Goal: Task Accomplishment & Management: Manage account settings

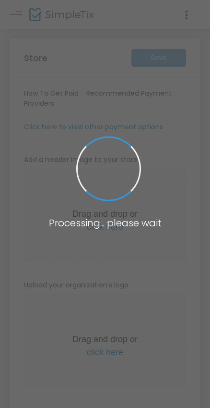
type input "https://TheFamilyRecipeMovie"
radio input "true"
radio input "false"
radio input "true"
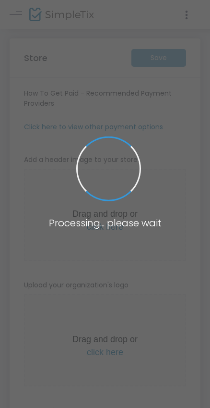
type input "The Family Recipe Movie"
type input "9088723800"
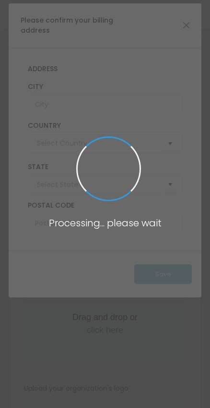
type input "United States"
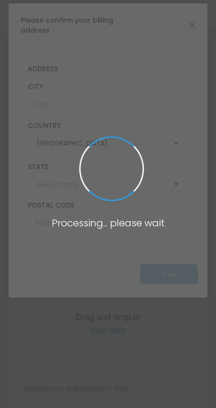
type input "New Jersey"
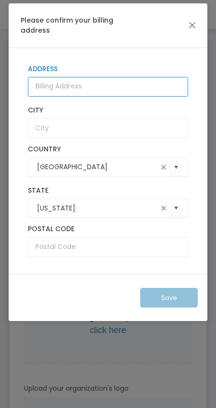
click at [80, 91] on input "Address" at bounding box center [108, 87] width 160 height 20
type input "102 HAMMLER RD"
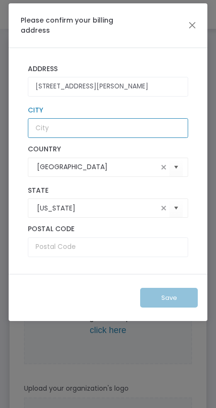
type input "Hillsborough Township"
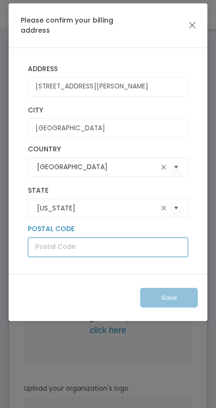
type input "08844"
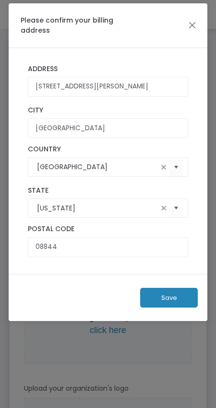
click at [158, 298] on button "Save" at bounding box center [169, 298] width 58 height 20
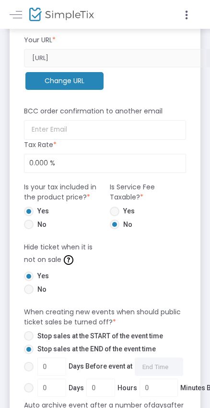
scroll to position [475, 0]
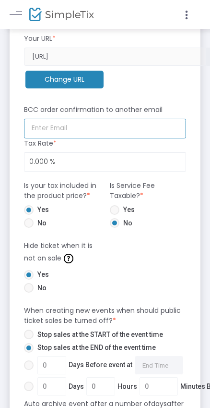
click at [87, 130] on input at bounding box center [105, 129] width 162 height 20
type input "momof"
type input "m"
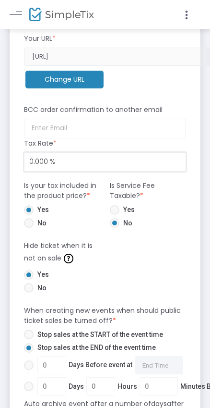
click at [34, 162] on input "0.000 %" at bounding box center [105, 162] width 161 height 18
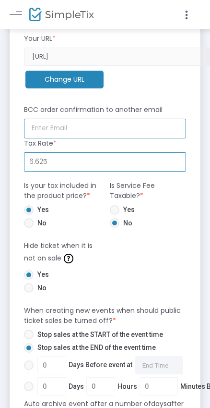
click at [89, 119] on input at bounding box center [105, 129] width 162 height 20
type input "6.625 %"
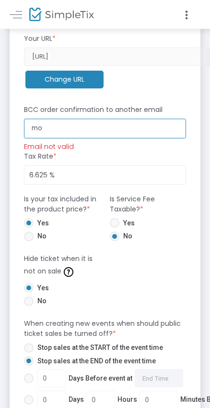
type input "m"
type input "Eriksonhousehold@gmail.com"
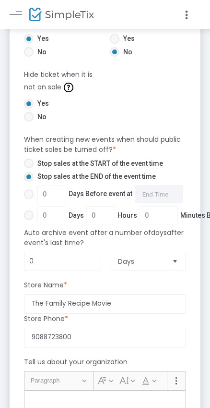
scroll to position [648, 0]
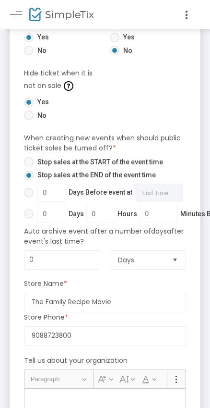
click at [31, 164] on span at bounding box center [29, 162] width 10 height 10
click at [29, 167] on input "Stop sales at the START of the event time" at bounding box center [28, 167] width 0 height 0
radio input "true"
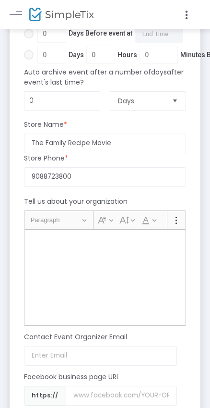
scroll to position [808, 0]
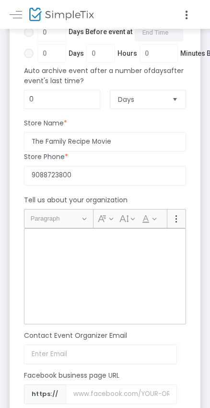
click at [66, 256] on div "Rich Text Editor, main" at bounding box center [105, 276] width 162 height 96
click at [37, 231] on div "Rich Text Editor, main" at bounding box center [105, 276] width 162 height 96
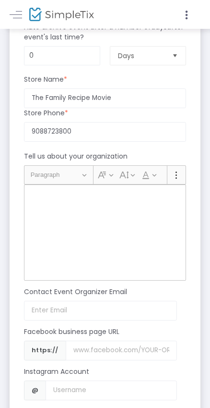
scroll to position [866, 0]
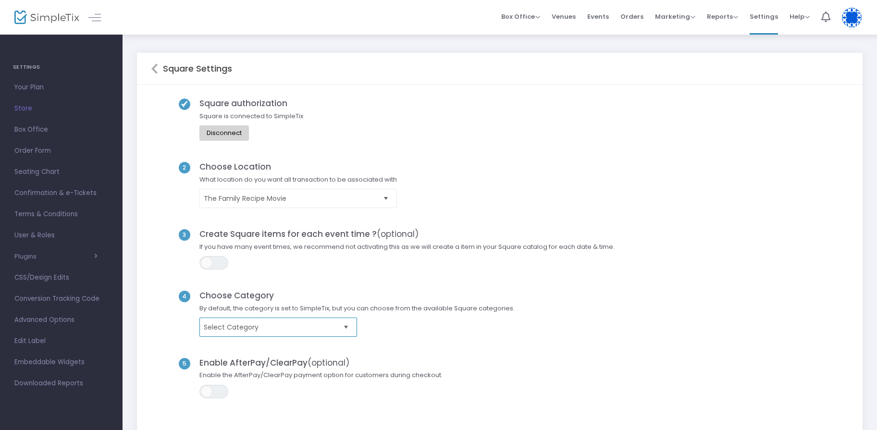
click at [315, 328] on span "Select Category" at bounding box center [271, 327] width 135 height 10
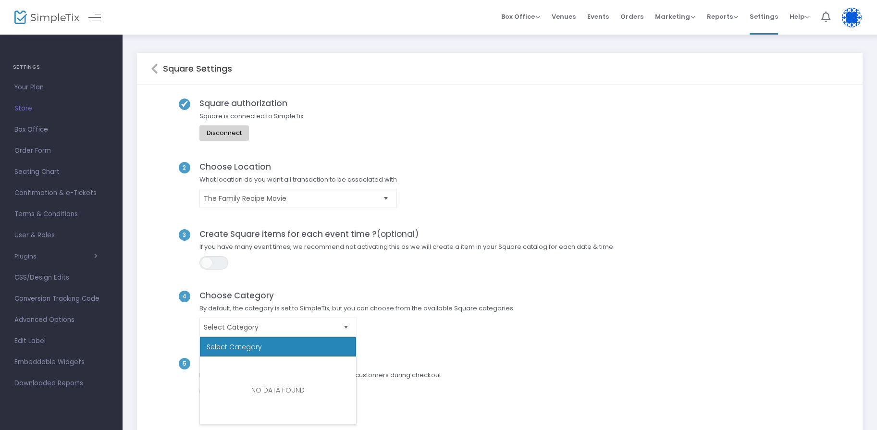
click at [363, 308] on span "By default, the category is set to SimpleTix, but you can choose from the avail…" at bounding box center [357, 311] width 325 height 14
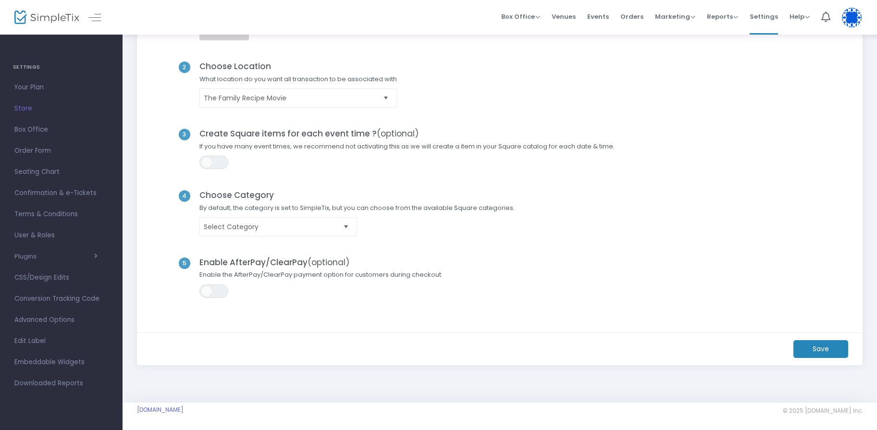
scroll to position [102, 0]
click at [205, 293] on span at bounding box center [207, 290] width 12 height 12
click at [206, 292] on span "ON OFF" at bounding box center [213, 289] width 29 height 13
click at [831, 353] on m-button "Save" at bounding box center [820, 348] width 55 height 18
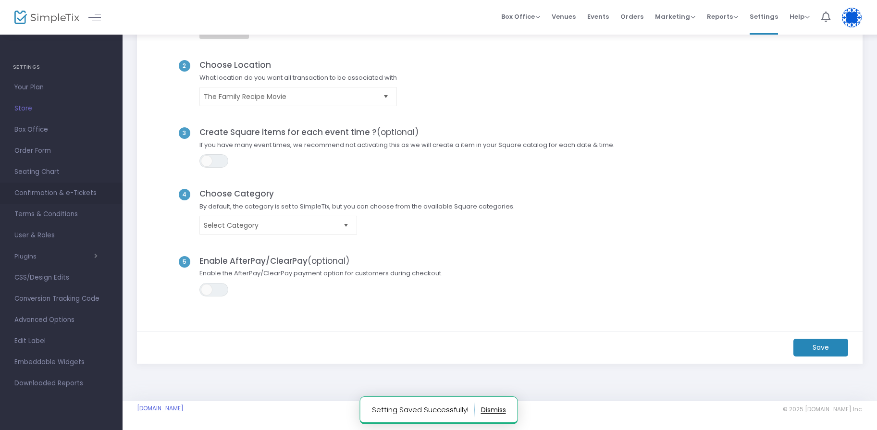
click at [43, 188] on span "Confirmation & e-Tickets" at bounding box center [61, 193] width 94 height 12
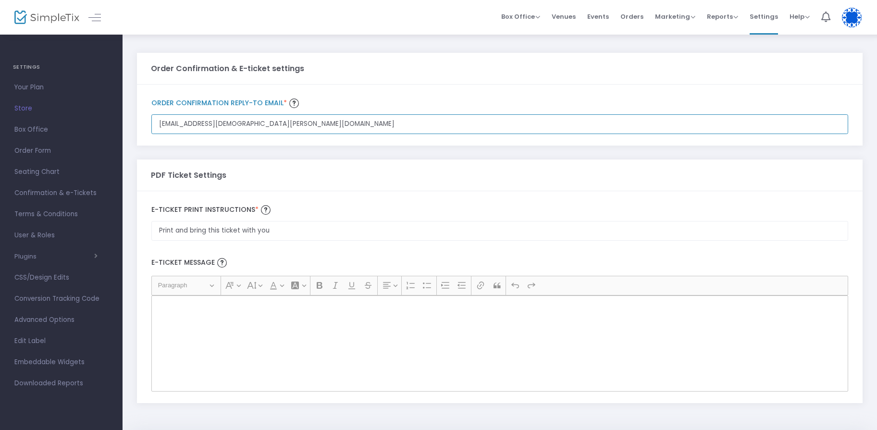
click at [270, 118] on input "[EMAIL_ADDRESS][DEMOGRAPHIC_DATA][PERSON_NAME][DOMAIN_NAME]" at bounding box center [499, 124] width 697 height 20
click at [269, 122] on input "[EMAIL_ADDRESS][DEMOGRAPHIC_DATA][PERSON_NAME][DOMAIN_NAME]" at bounding box center [499, 124] width 697 height 20
click at [267, 123] on input "[EMAIL_ADDRESS][DEMOGRAPHIC_DATA][PERSON_NAME][DOMAIN_NAME]" at bounding box center [499, 124] width 697 height 20
click at [254, 125] on input "[EMAIL_ADDRESS][DEMOGRAPHIC_DATA][PERSON_NAME][DOMAIN_NAME]" at bounding box center [499, 124] width 697 height 20
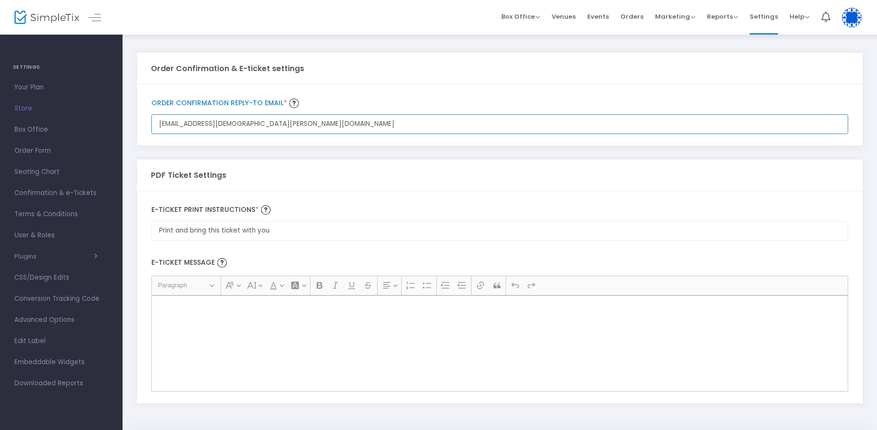
click at [254, 125] on input "[EMAIL_ADDRESS][DEMOGRAPHIC_DATA][PERSON_NAME][DOMAIN_NAME]" at bounding box center [499, 124] width 697 height 20
type input "m"
type input "r"
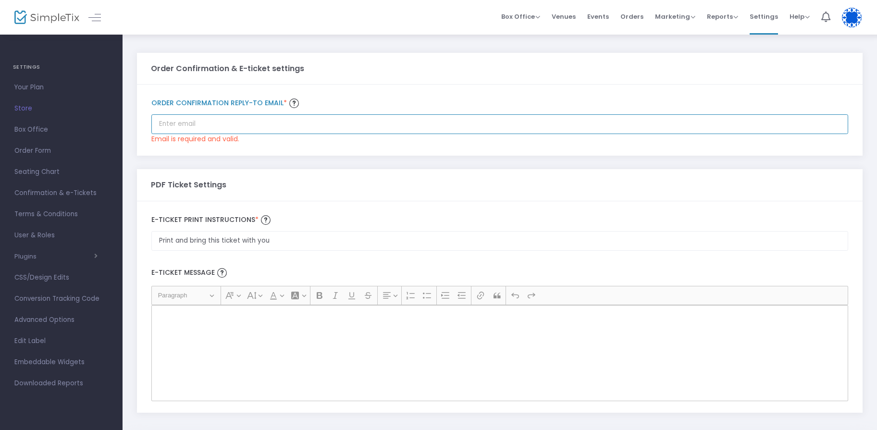
paste input "thefamilyrecipemovie@gmail.com"
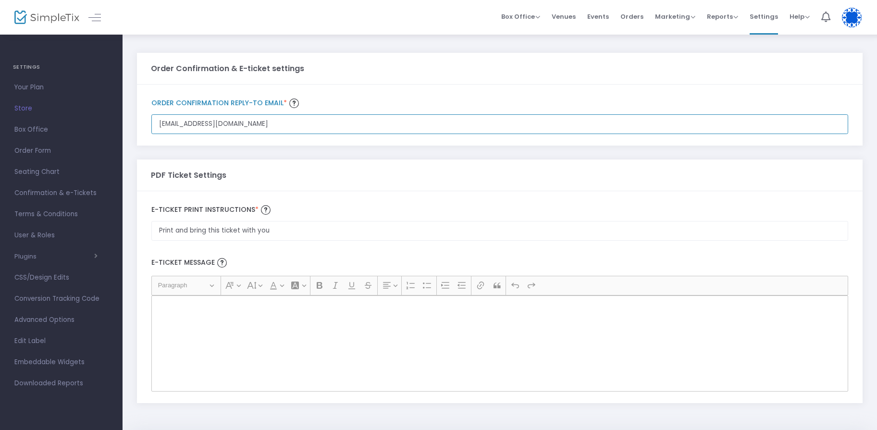
type input "thefamilyrecipemovie@gmail.com"
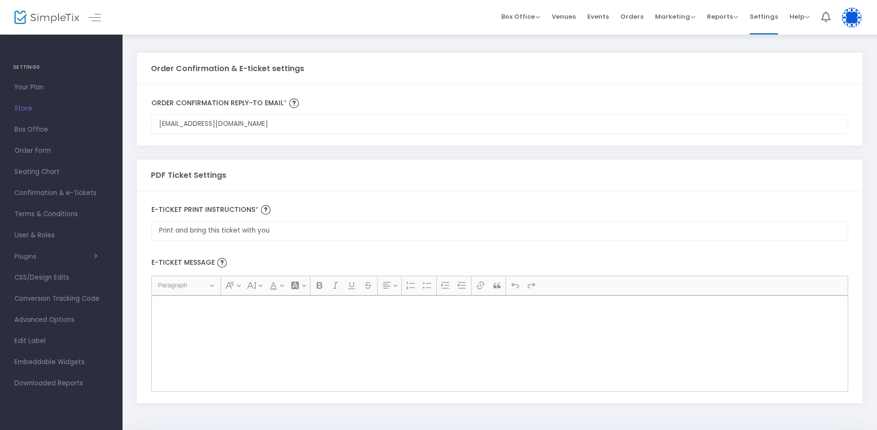
click at [273, 190] on div "PDF Ticket Settings" at bounding box center [500, 175] width 698 height 31
click at [287, 213] on label "E-Ticket print Instructions *" at bounding box center [499, 210] width 697 height 14
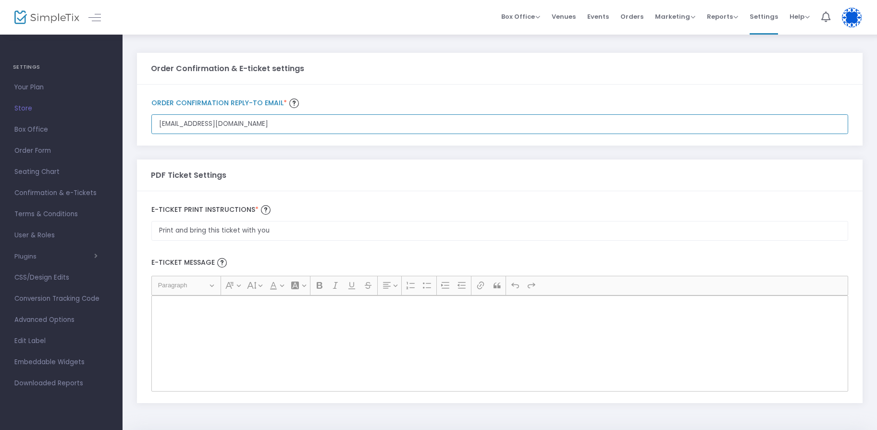
click at [287, 134] on input "thefamilyrecipemovie@gmail.com" at bounding box center [499, 124] width 697 height 20
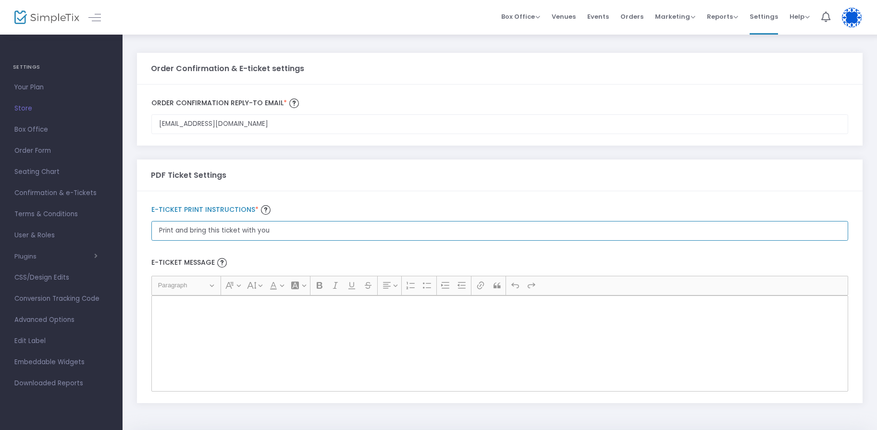
click at [277, 228] on input "Print and bring this ticket with you" at bounding box center [499, 231] width 697 height 20
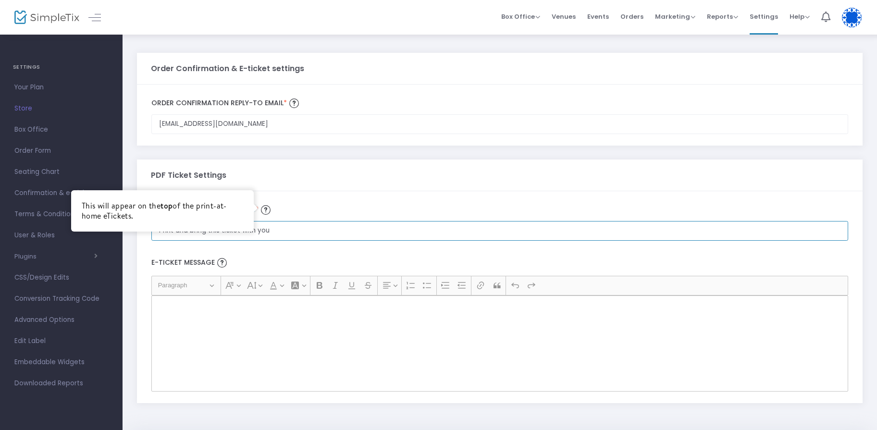
click at [275, 222] on input "Print and bring this ticket with you" at bounding box center [499, 231] width 697 height 20
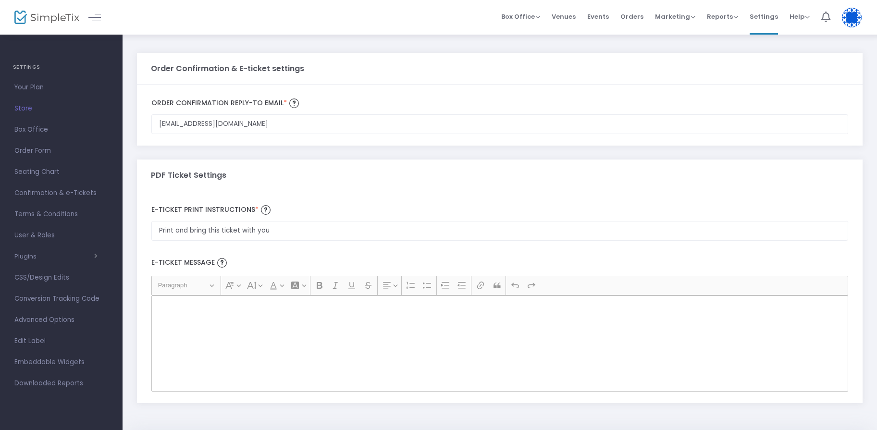
click at [278, 328] on div "Rich Text Editor, main" at bounding box center [499, 343] width 697 height 96
click at [200, 296] on div "Rich Text Editor, main" at bounding box center [499, 343] width 697 height 96
click at [212, 329] on div "Rich Text Editor, main" at bounding box center [499, 343] width 697 height 96
